Goal: Task Accomplishment & Management: Complete application form

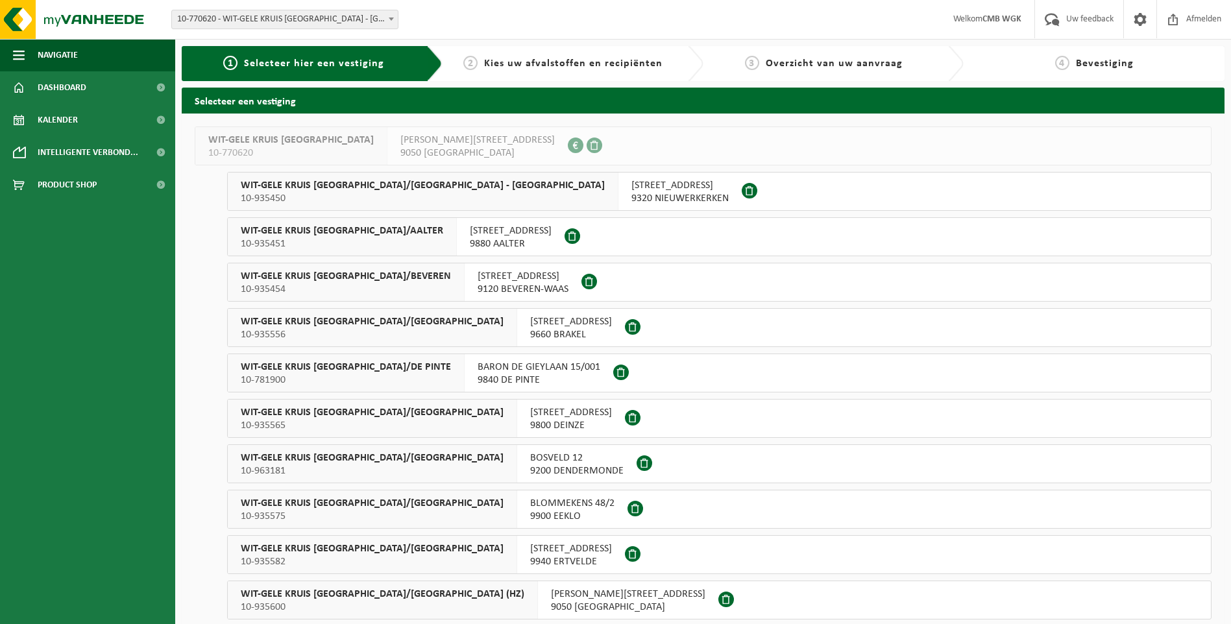
click at [359, 19] on span "10-770620 - WIT-GELE KRUIS [GEOGRAPHIC_DATA] - [GEOGRAPHIC_DATA]" at bounding box center [285, 19] width 226 height 18
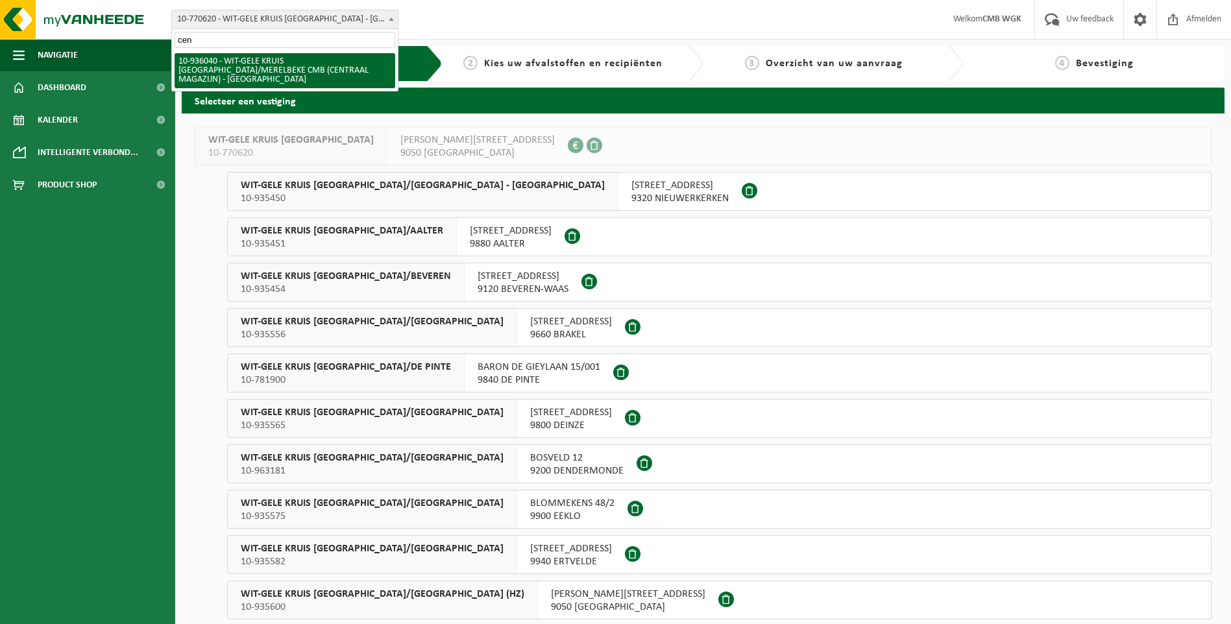
type input "cen"
drag, startPoint x: 328, startPoint y: 72, endPoint x: 307, endPoint y: 75, distance: 21.7
select select "136916"
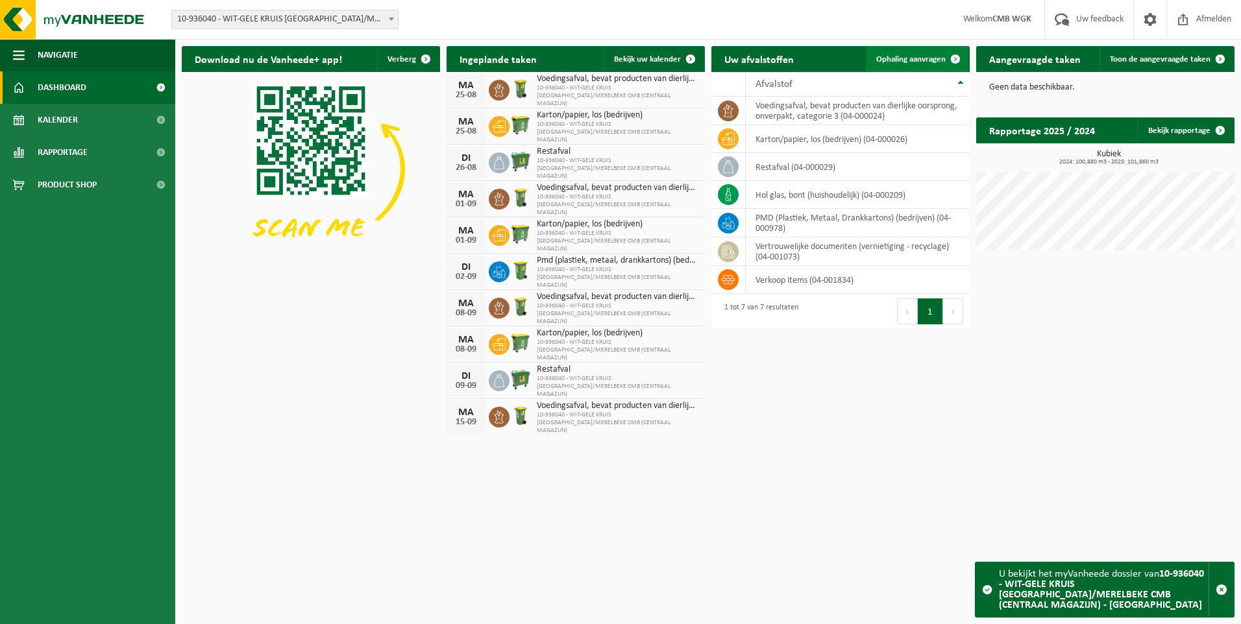
click at [917, 59] on span "Ophaling aanvragen" at bounding box center [910, 59] width 69 height 8
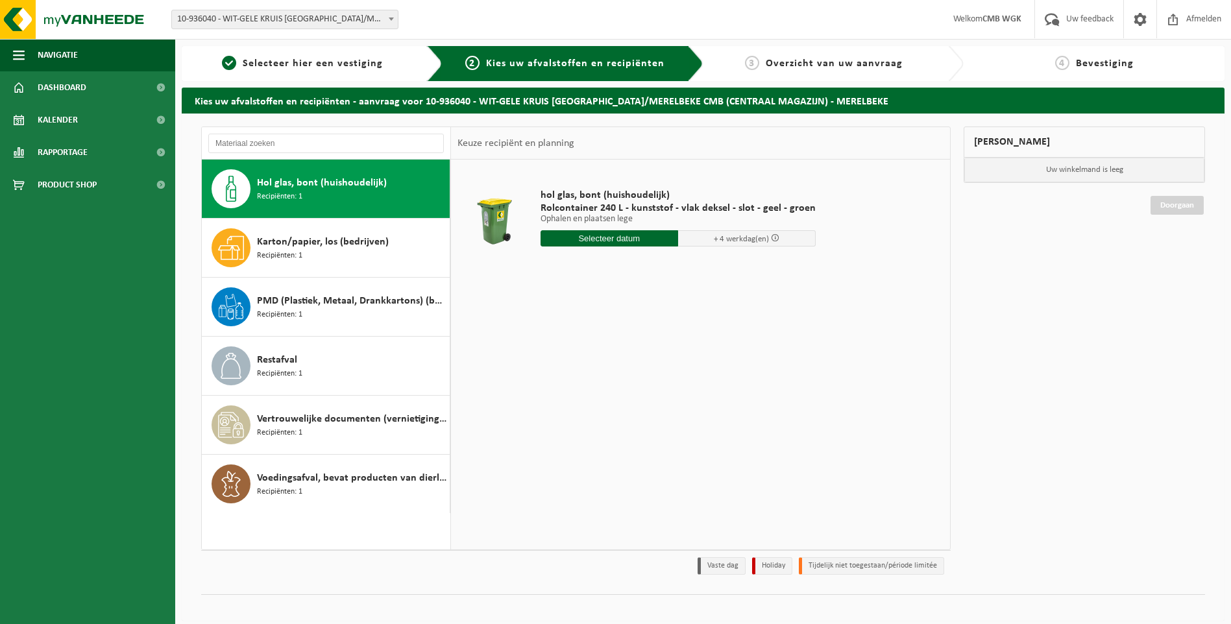
drag, startPoint x: 314, startPoint y: 417, endPoint x: 875, endPoint y: 375, distance: 562.3
click at [314, 417] on span "Vertrouwelijke documenten (vernietiging - recyclage)" at bounding box center [351, 419] width 189 height 16
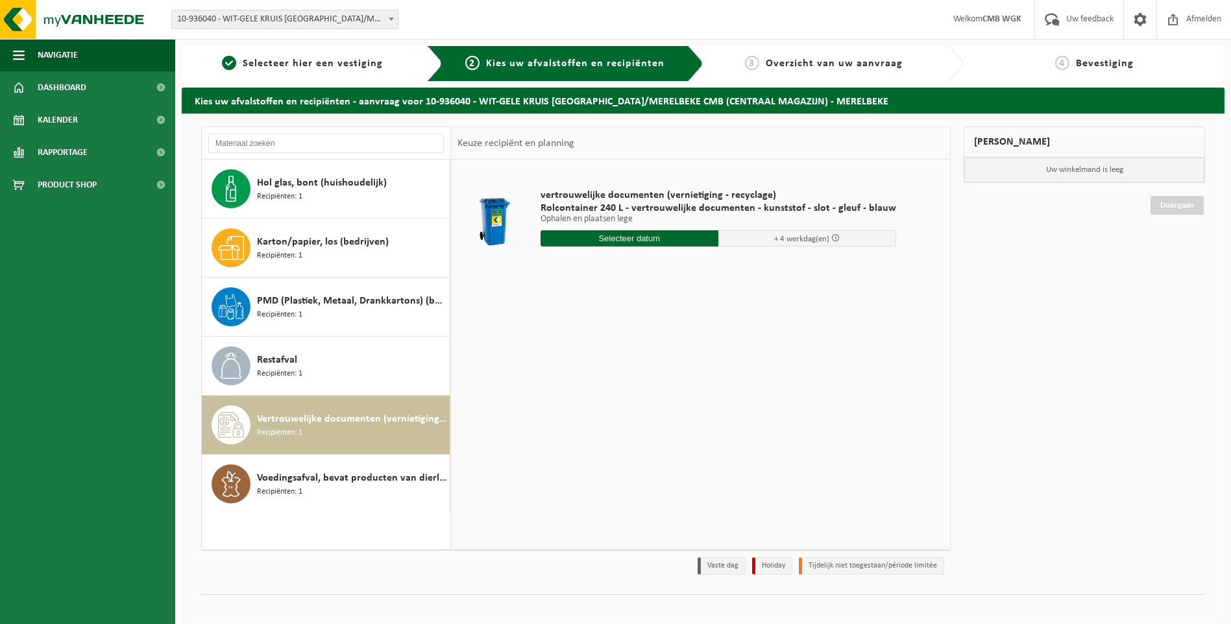
click at [642, 241] on input "text" at bounding box center [630, 238] width 178 height 16
click at [553, 396] on div "25" at bounding box center [552, 395] width 23 height 21
type input "Van 2025-08-25"
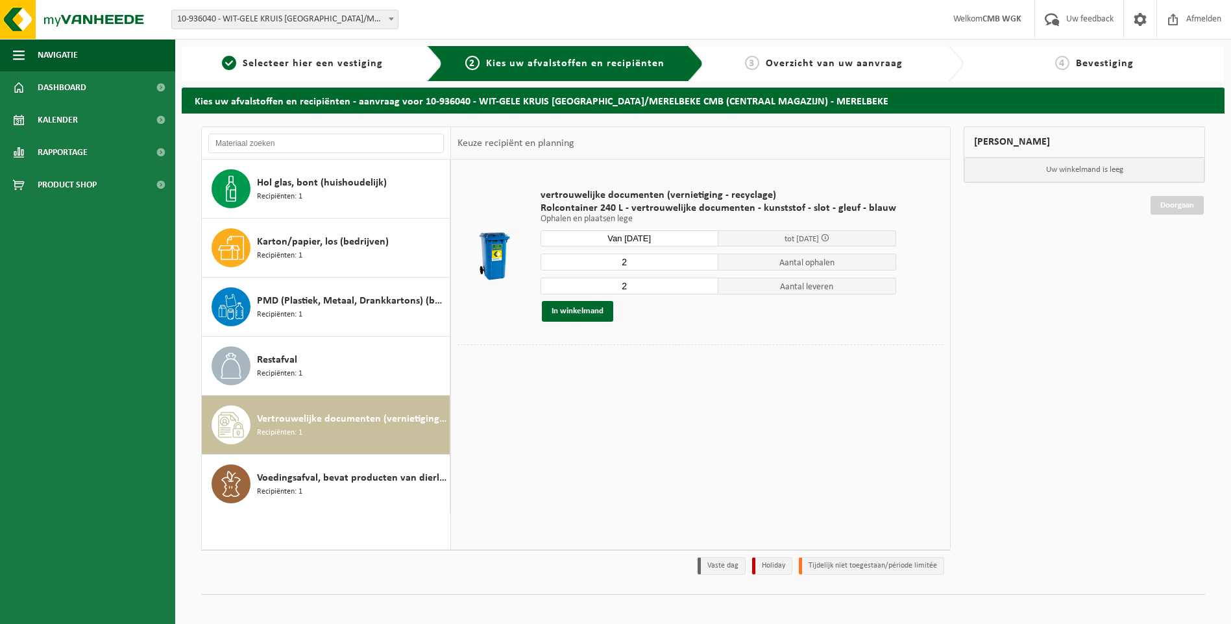
click at [751, 366] on td at bounding box center [701, 358] width 486 height 27
click at [583, 310] on button "In winkelmand" at bounding box center [577, 311] width 71 height 21
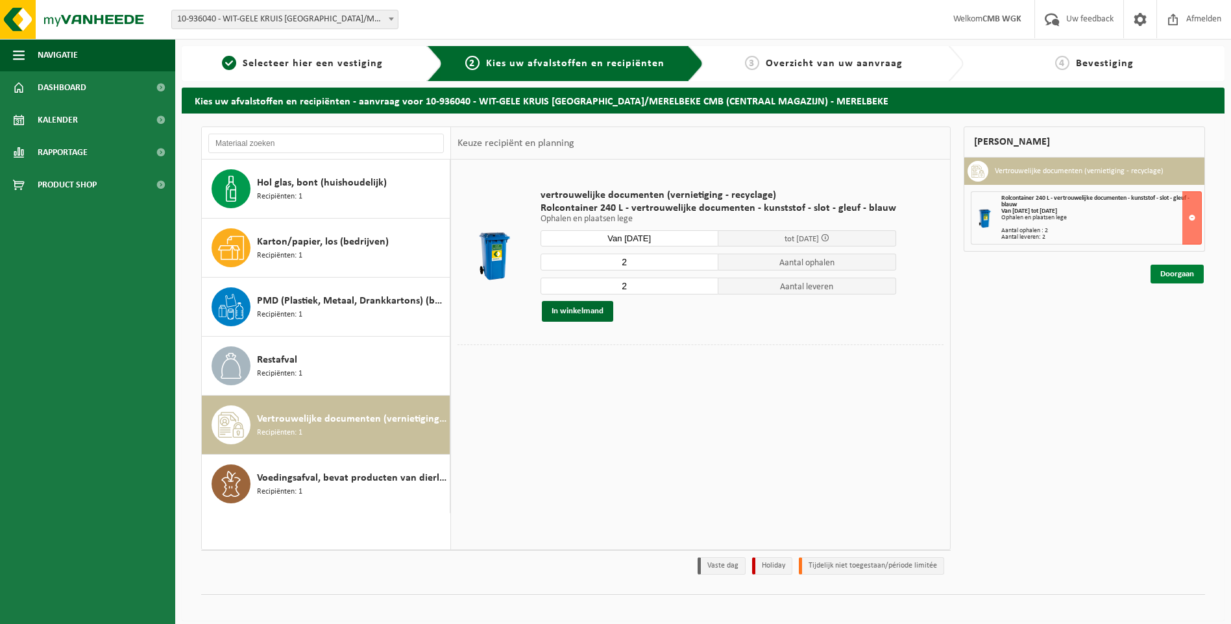
click at [1163, 276] on link "Doorgaan" at bounding box center [1177, 274] width 53 height 19
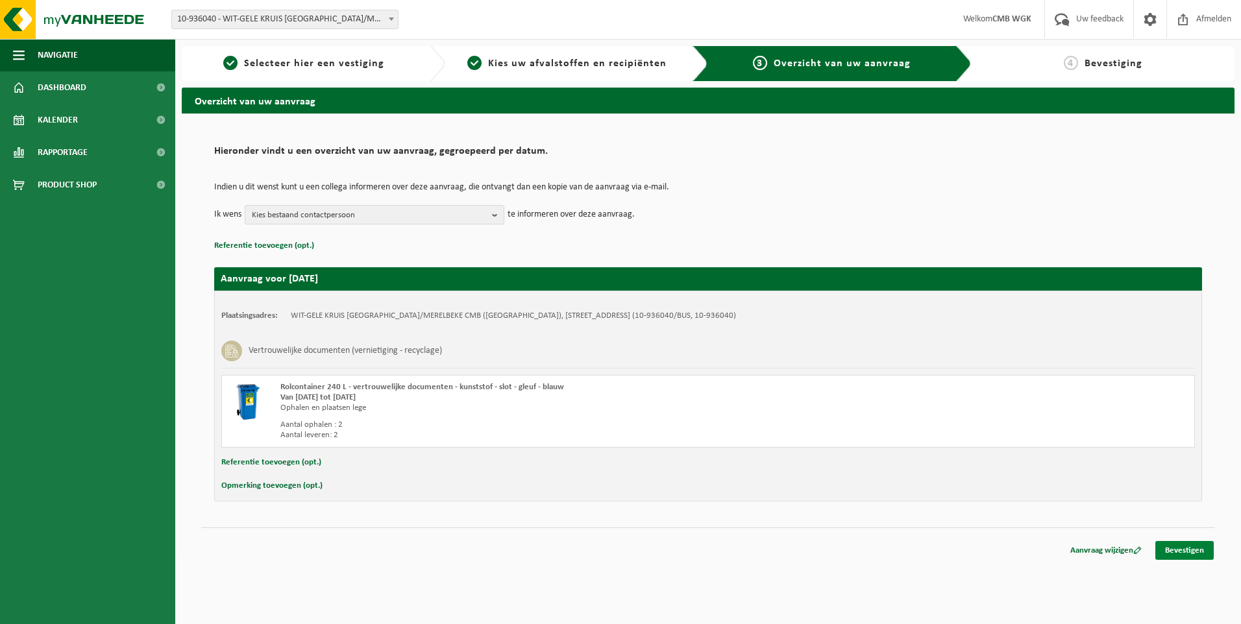
click at [1191, 551] on link "Bevestigen" at bounding box center [1184, 550] width 58 height 19
